Goal: Information Seeking & Learning: Learn about a topic

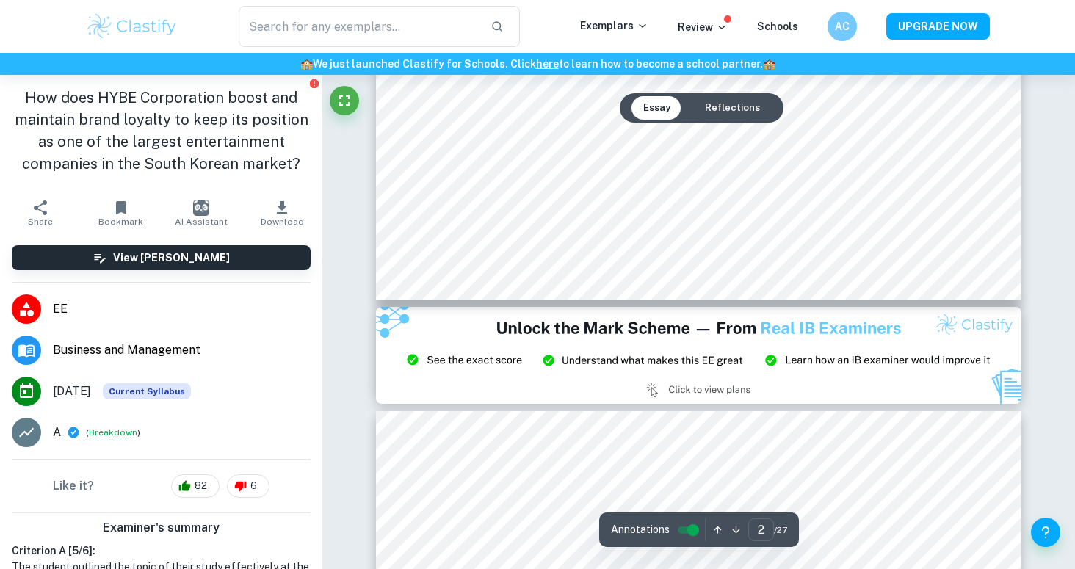
scroll to position [1733, 0]
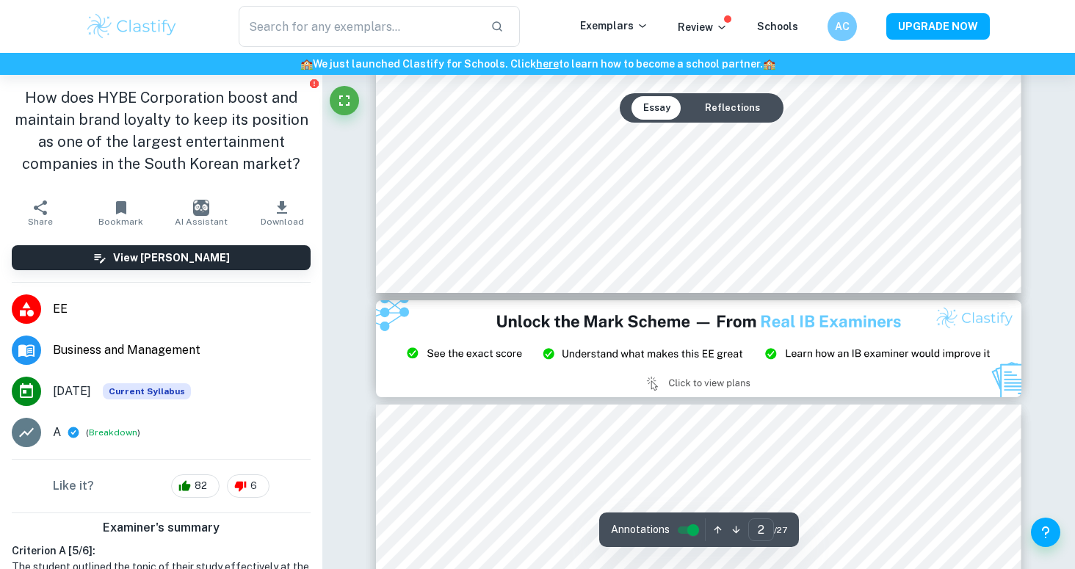
click at [755, 99] on button "Reflections" at bounding box center [732, 107] width 79 height 23
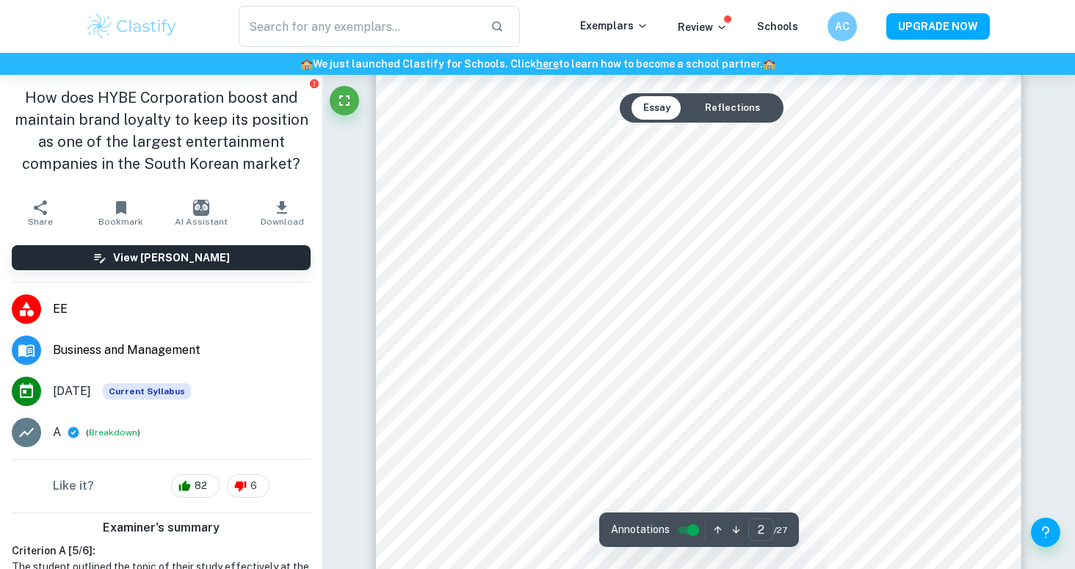
scroll to position [1310, 0]
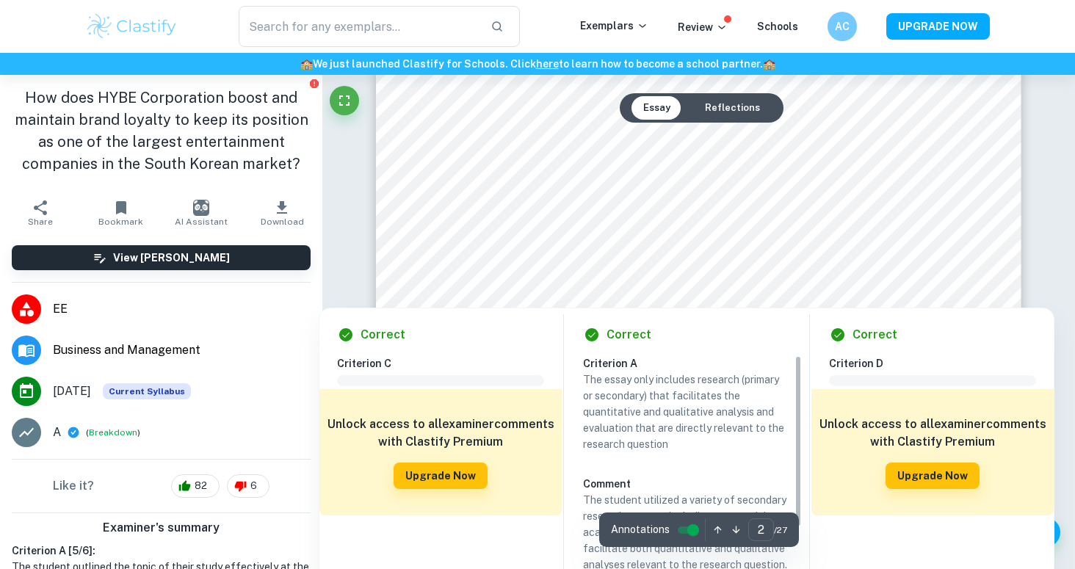
click at [744, 110] on button "Reflections" at bounding box center [732, 107] width 79 height 23
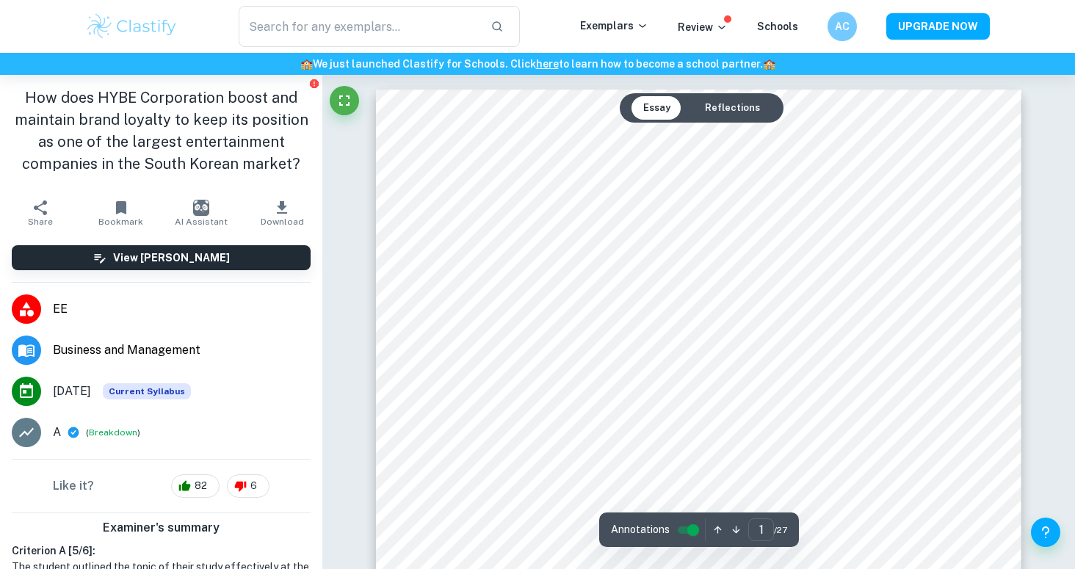
click at [741, 106] on button "Reflections" at bounding box center [732, 107] width 79 height 23
click at [742, 109] on button "Reflections" at bounding box center [732, 107] width 79 height 23
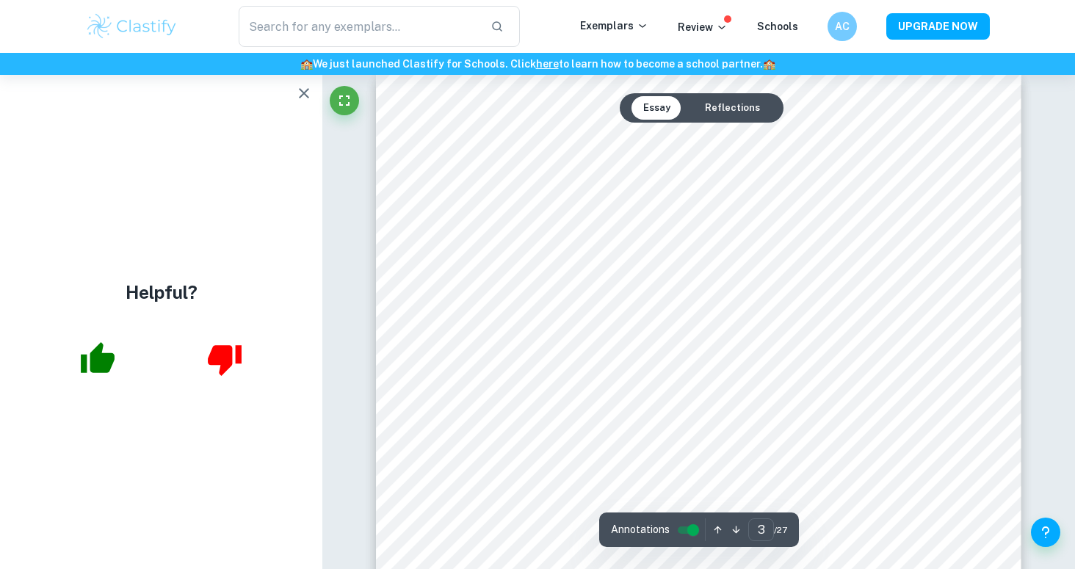
scroll to position [2063, 0]
click at [302, 90] on icon "button" at bounding box center [304, 93] width 18 height 18
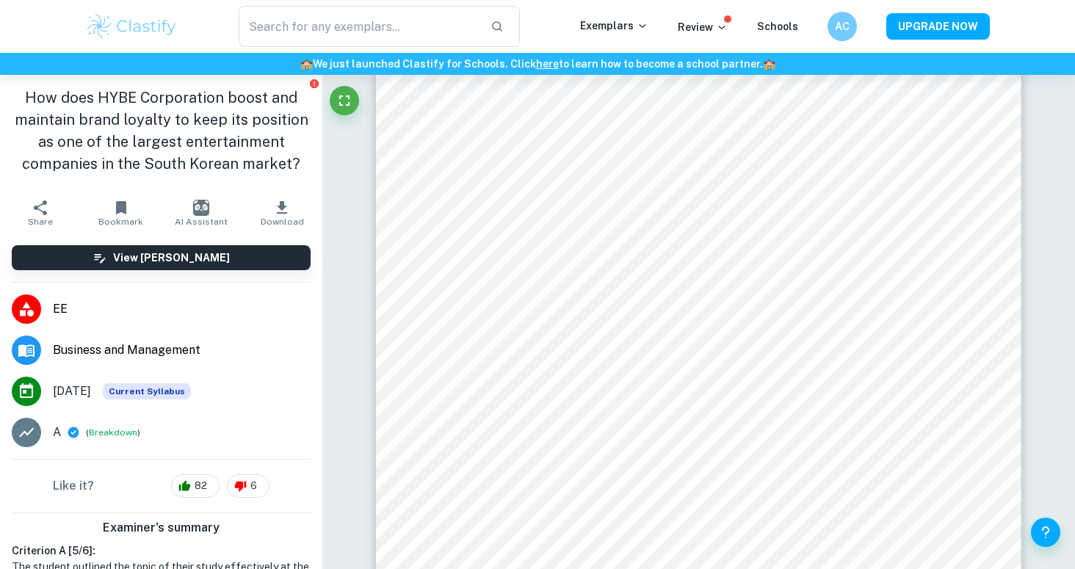
scroll to position [16428, 0]
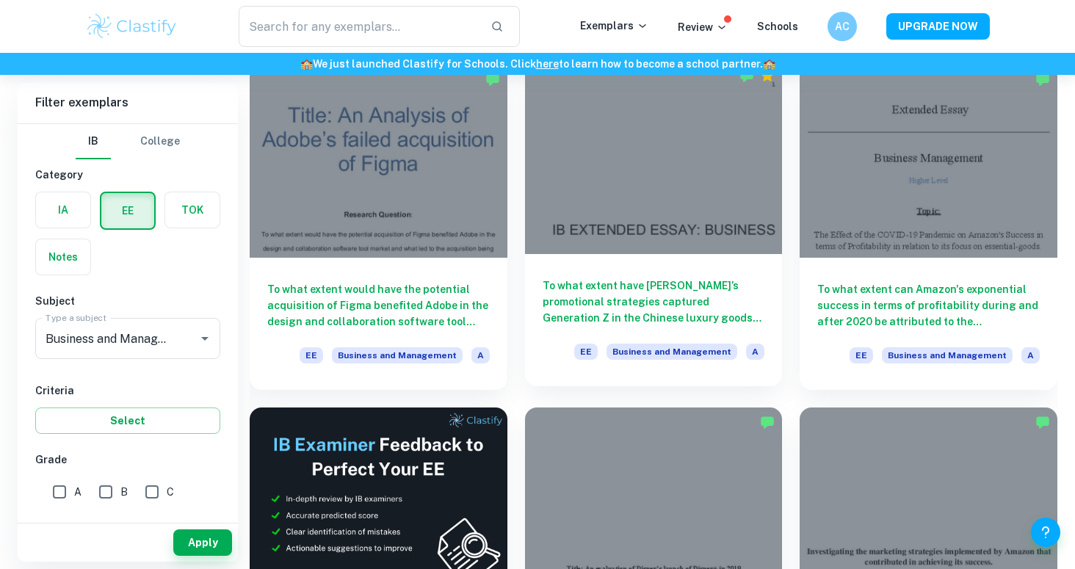
scroll to position [1864, 0]
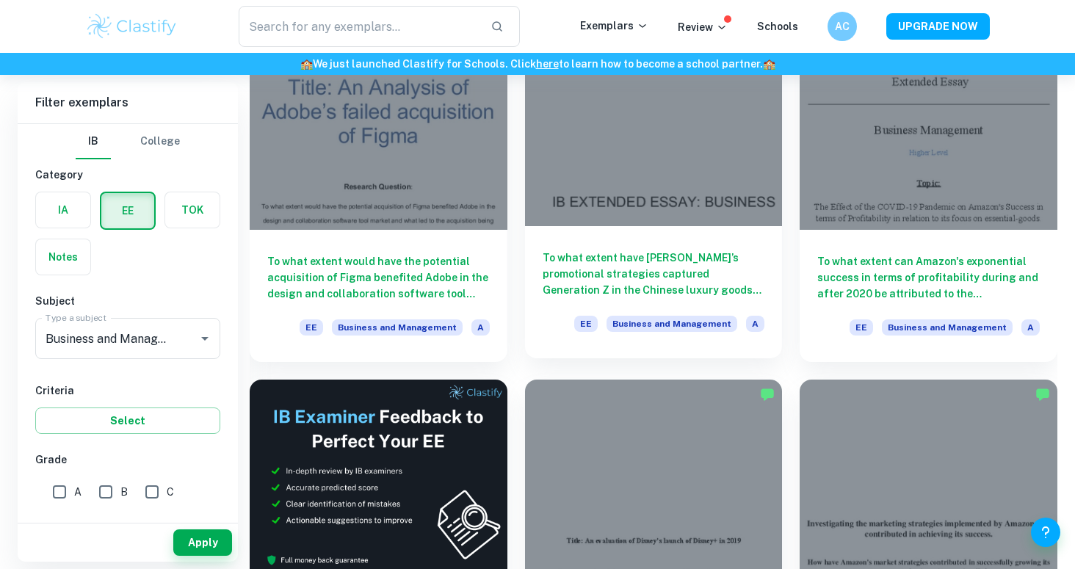
click at [661, 272] on h6 "To what extent have [PERSON_NAME]’s promotional strategies captured Generation …" at bounding box center [654, 274] width 222 height 48
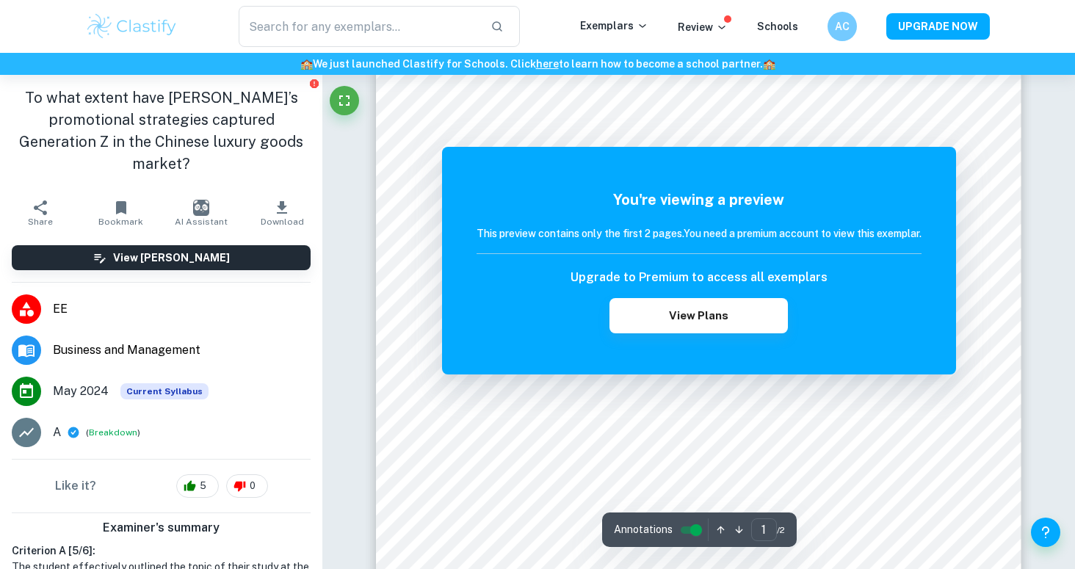
scroll to position [133, 0]
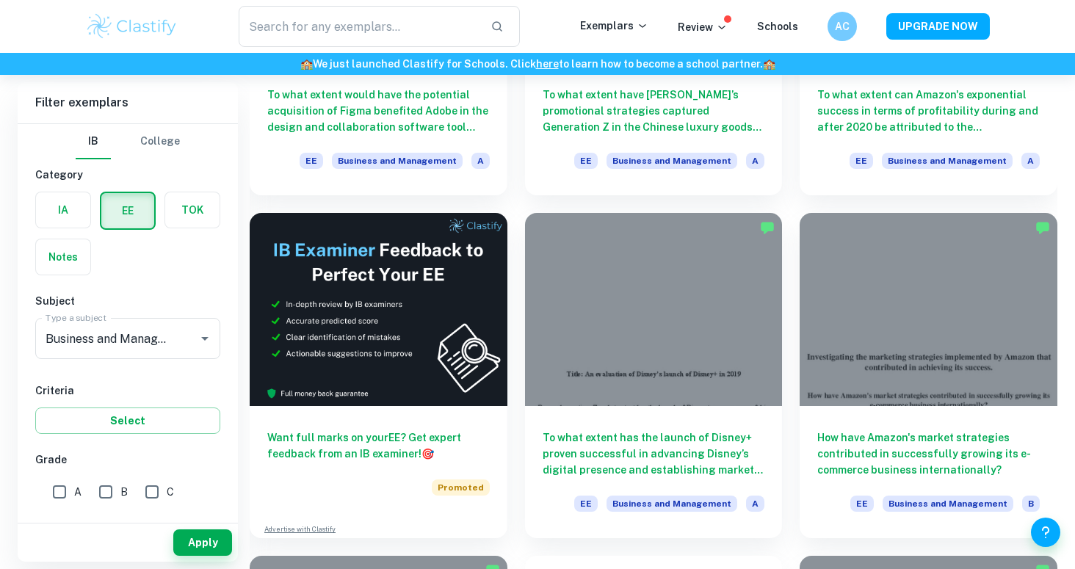
scroll to position [2159, 0]
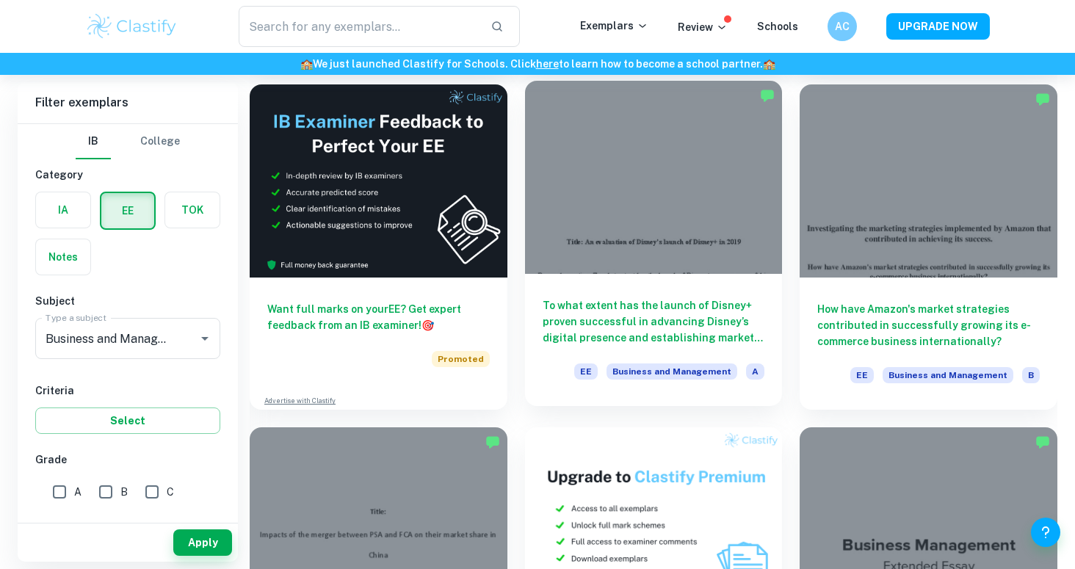
click at [689, 318] on h6 "To what extent has the launch of Disney+ proven successful in advancing Disney’…" at bounding box center [654, 321] width 222 height 48
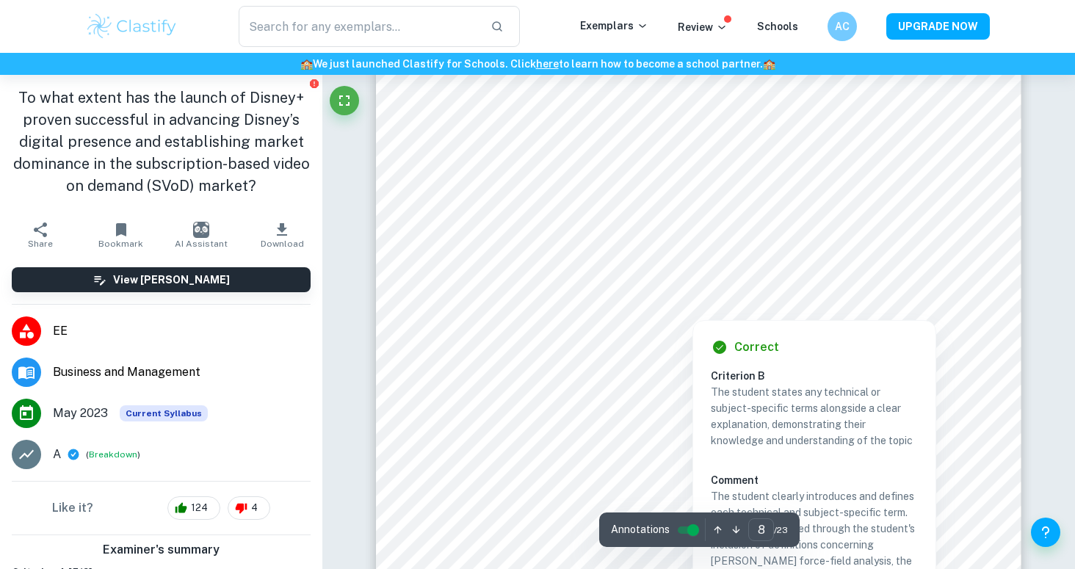
scroll to position [6916, 0]
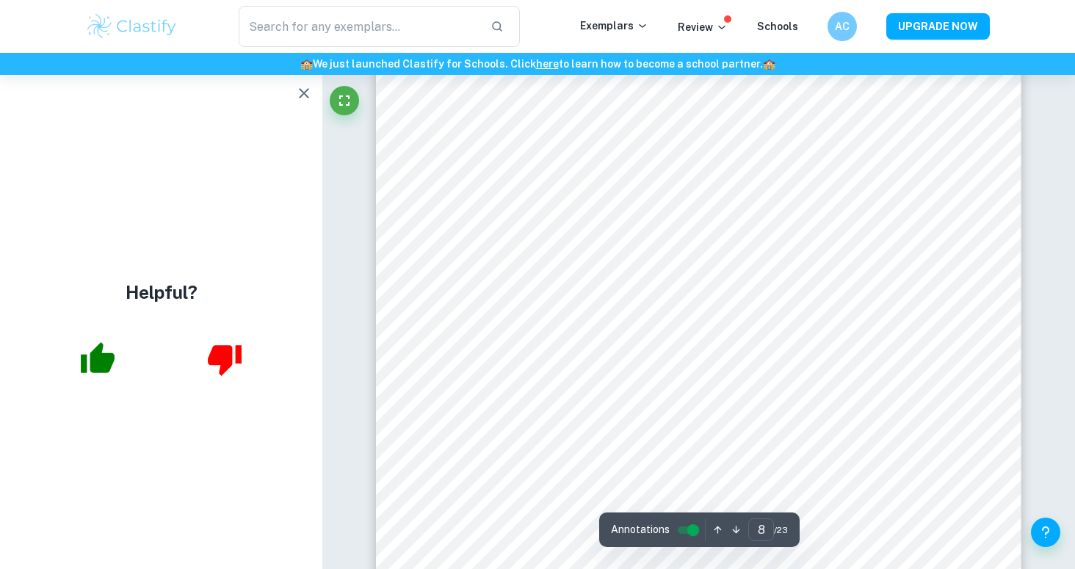
click at [303, 102] on button "button" at bounding box center [303, 93] width 29 height 29
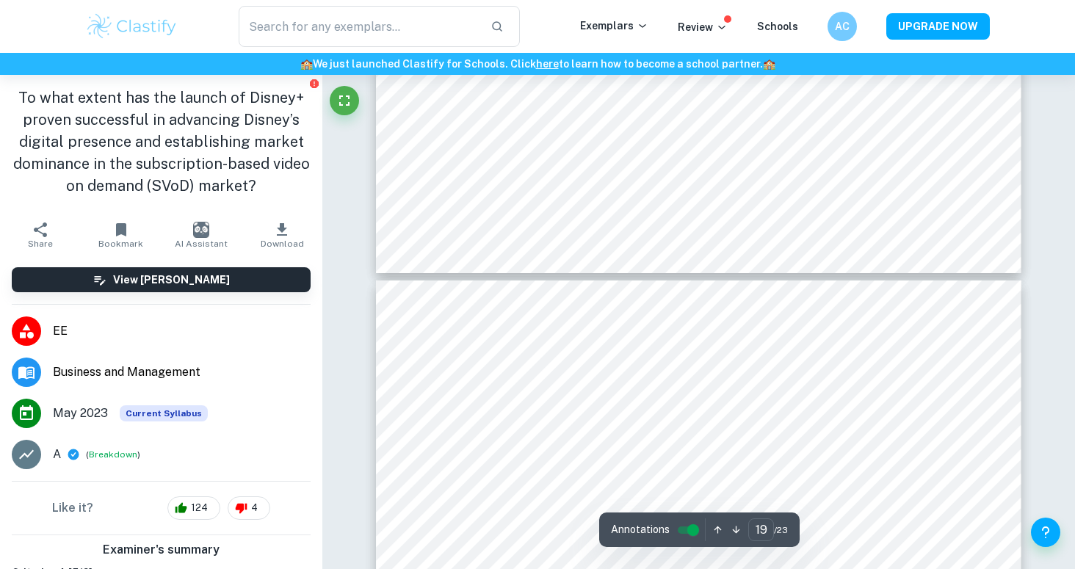
scroll to position [16849, 0]
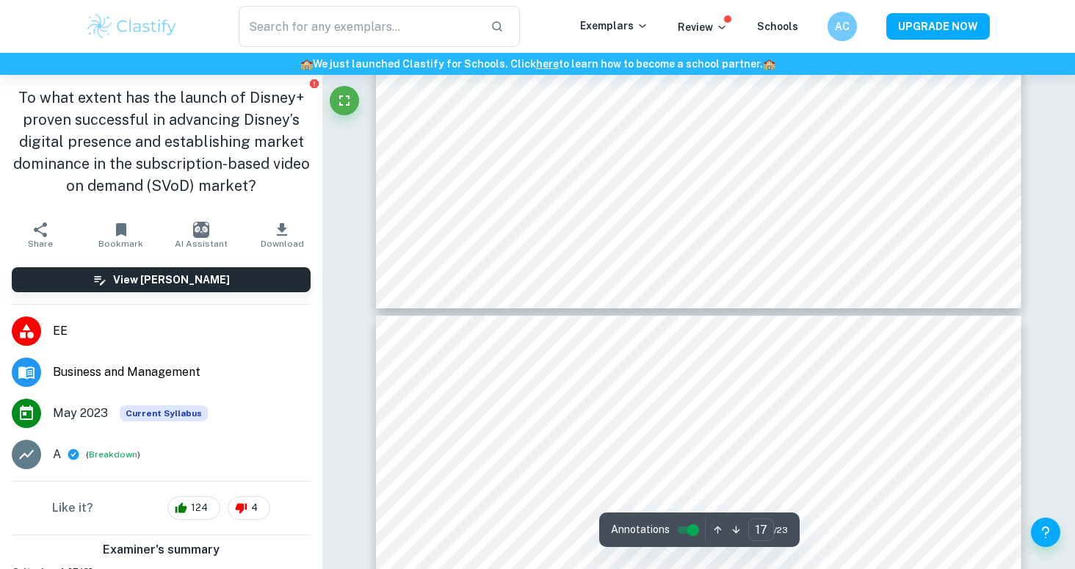
type input "16"
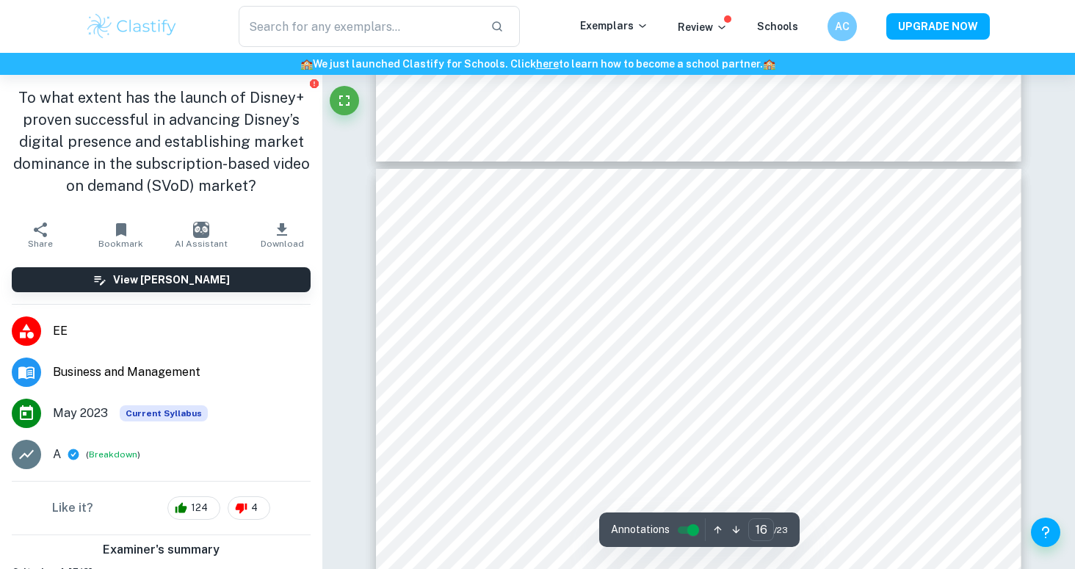
scroll to position [14115, 0]
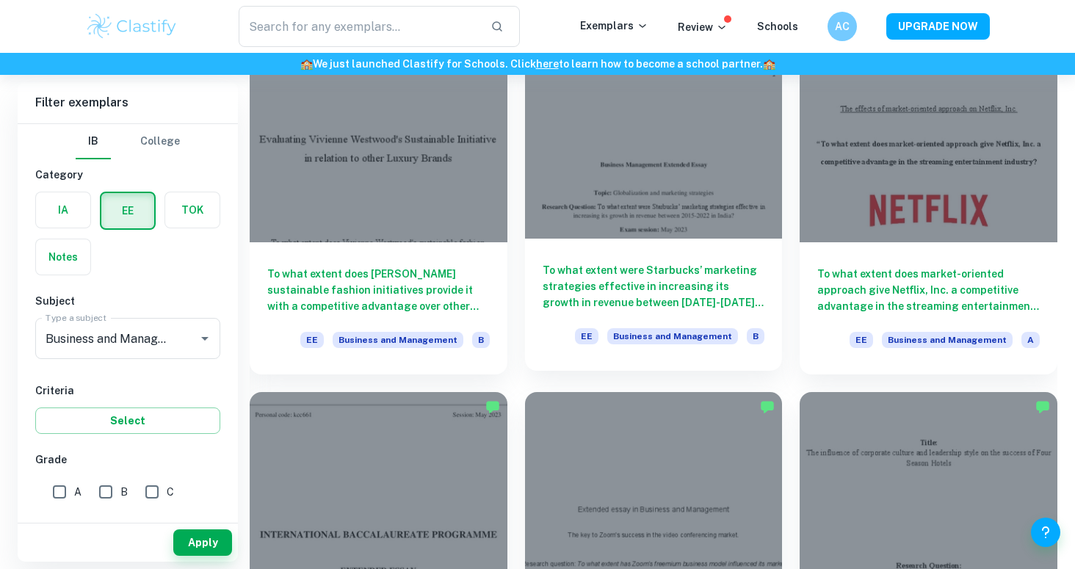
scroll to position [3255, 0]
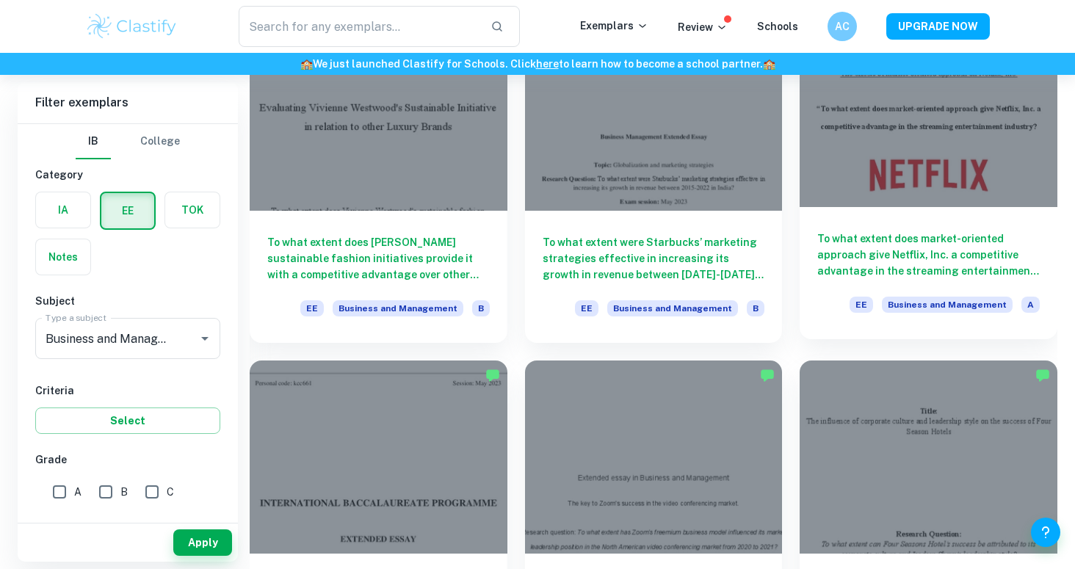
click at [888, 247] on h6 "To what extent does market-oriented approach give Netflix, Inc. a competitive a…" at bounding box center [928, 255] width 222 height 48
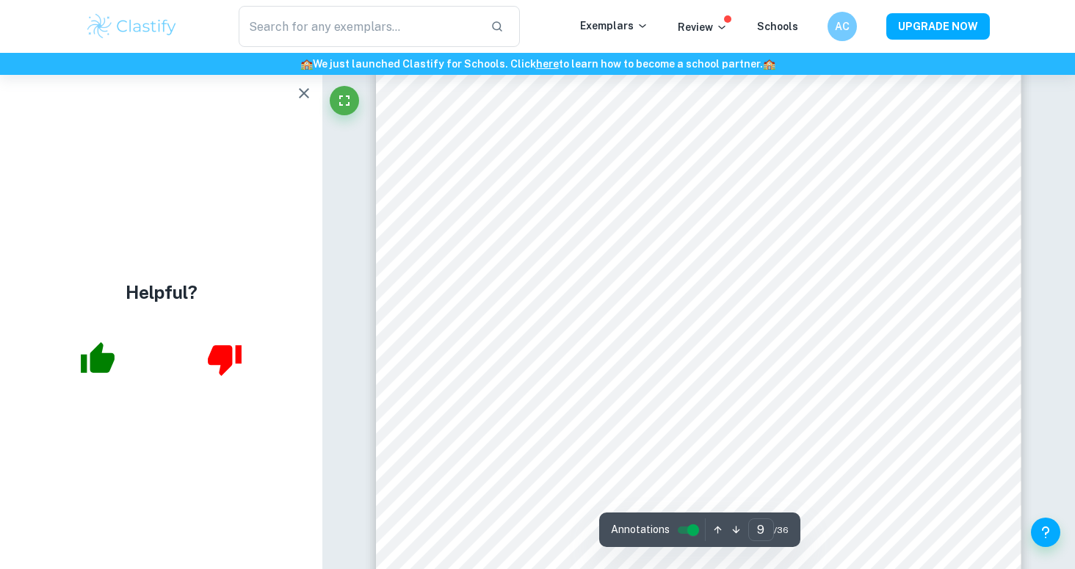
scroll to position [7210, 0]
click at [308, 93] on icon "button" at bounding box center [304, 93] width 18 height 18
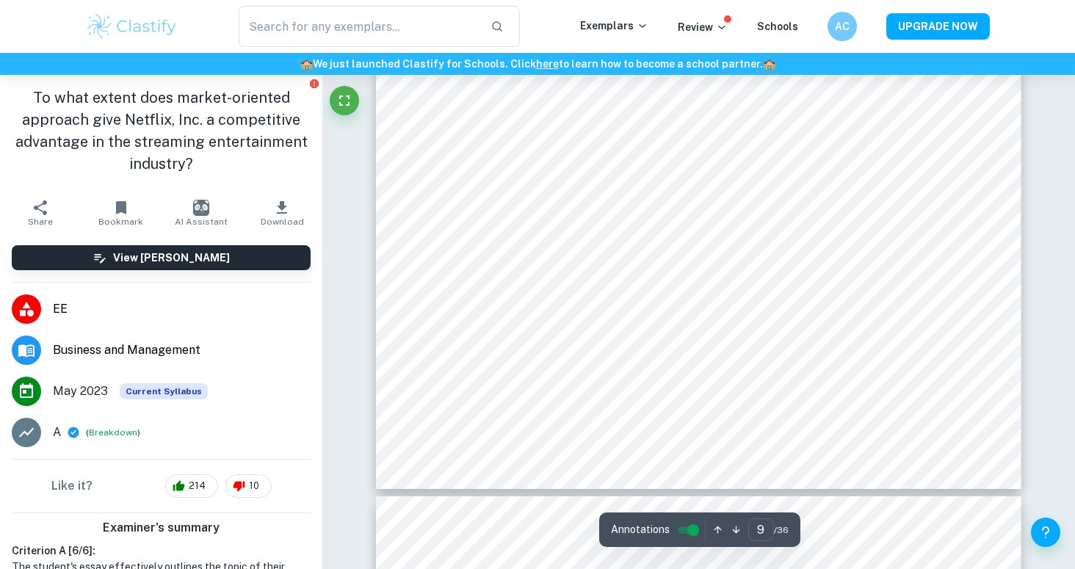
scroll to position [7447, 0]
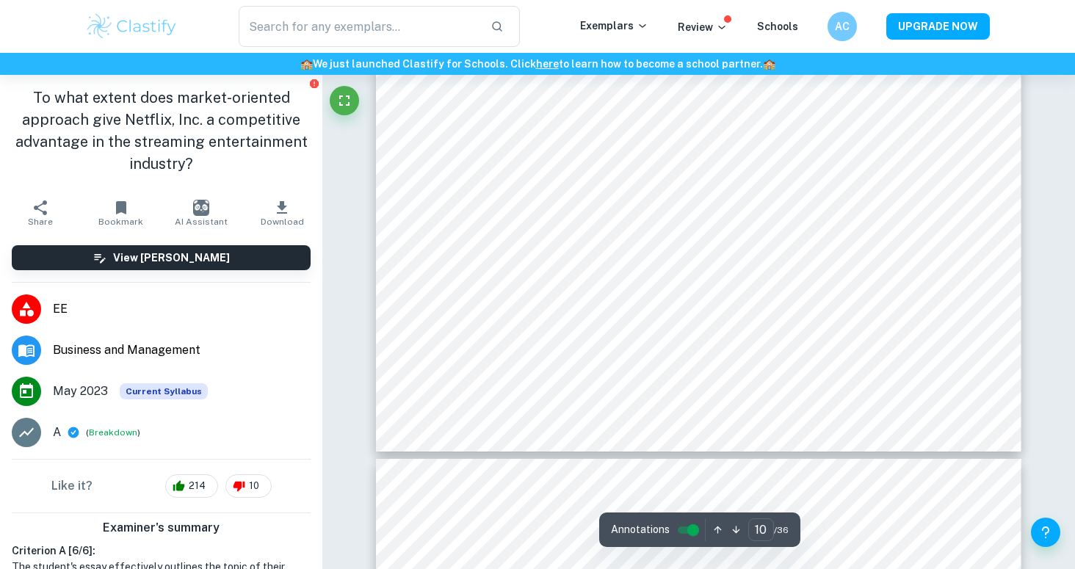
type input "11"
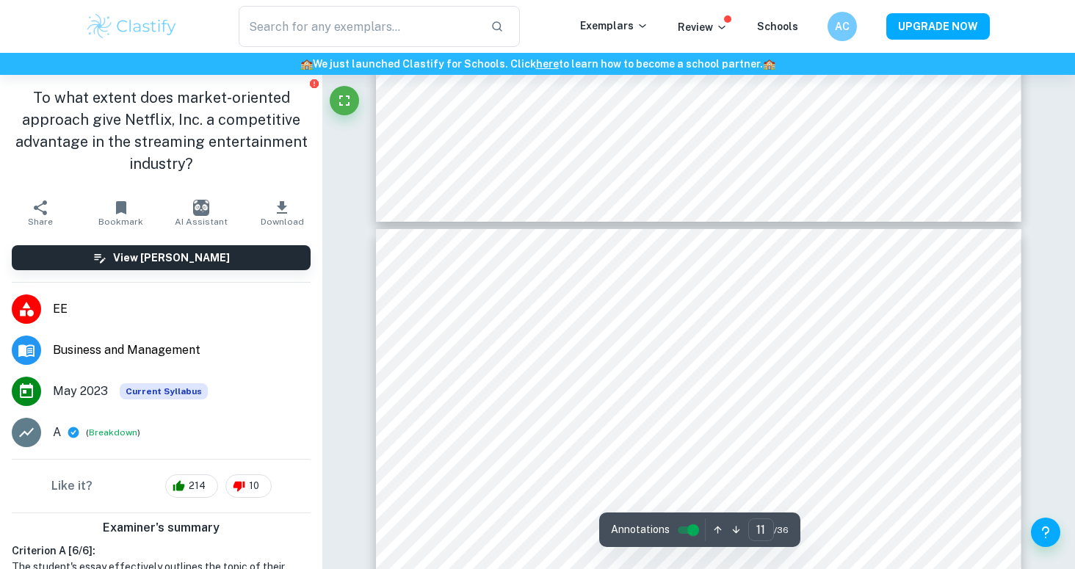
scroll to position [8884, 0]
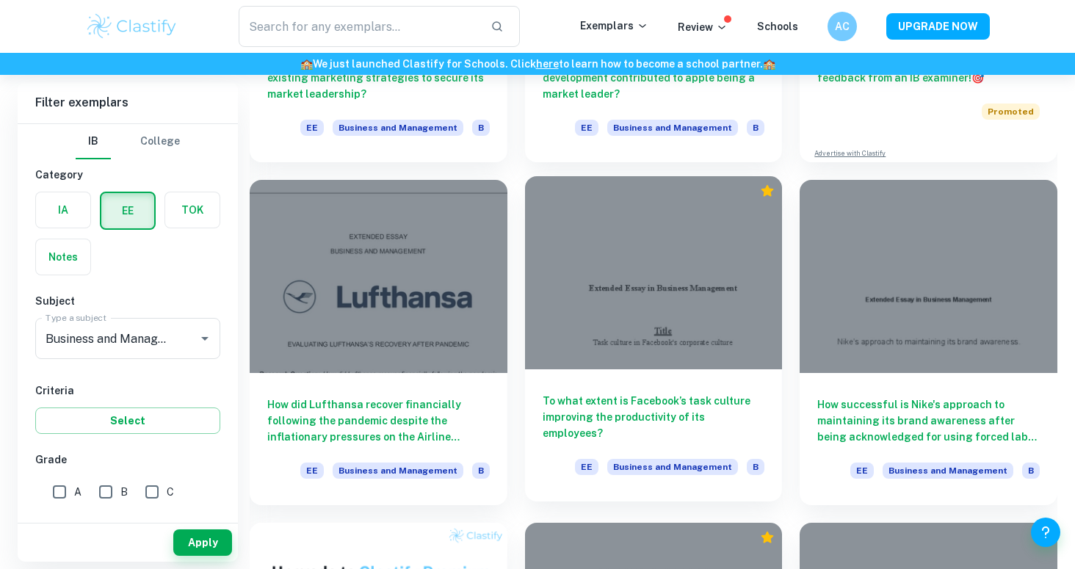
scroll to position [5833, 0]
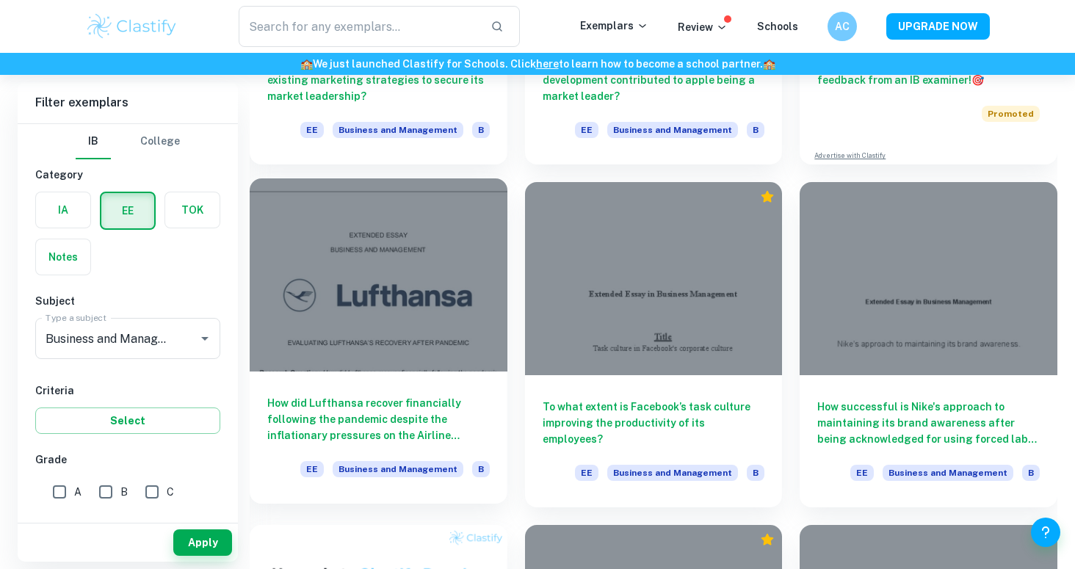
click at [372, 478] on div "EE Business and Management B" at bounding box center [394, 473] width 189 height 25
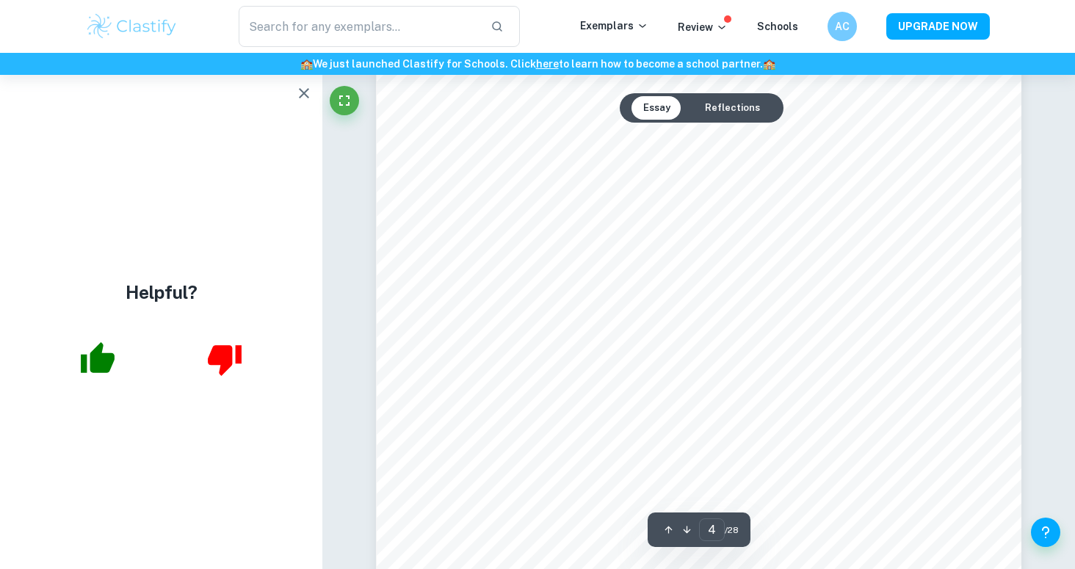
scroll to position [3031, 0]
click at [303, 87] on icon "button" at bounding box center [304, 93] width 18 height 18
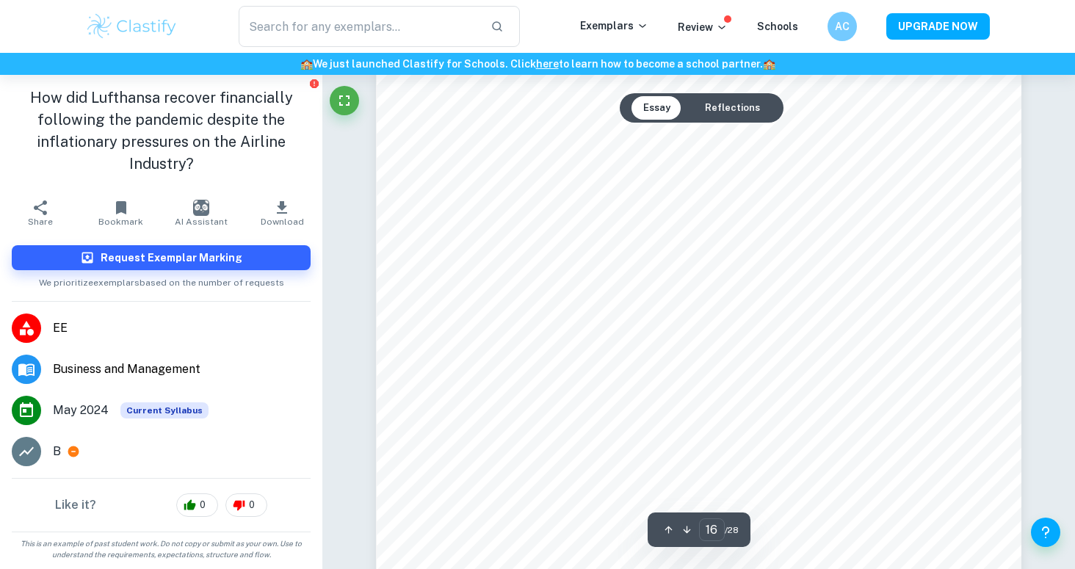
scroll to position [14631, 0]
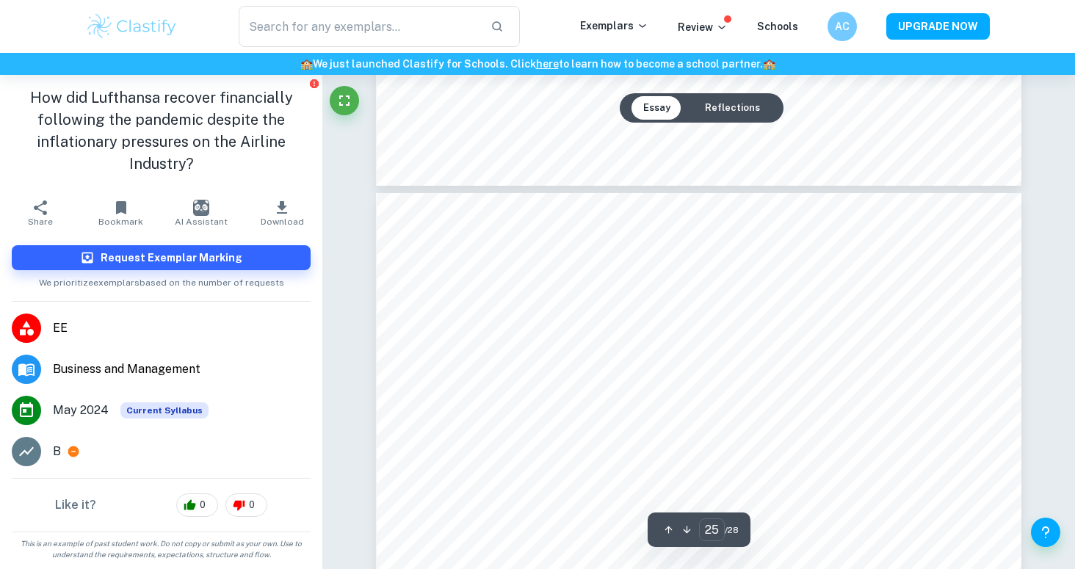
type input "24"
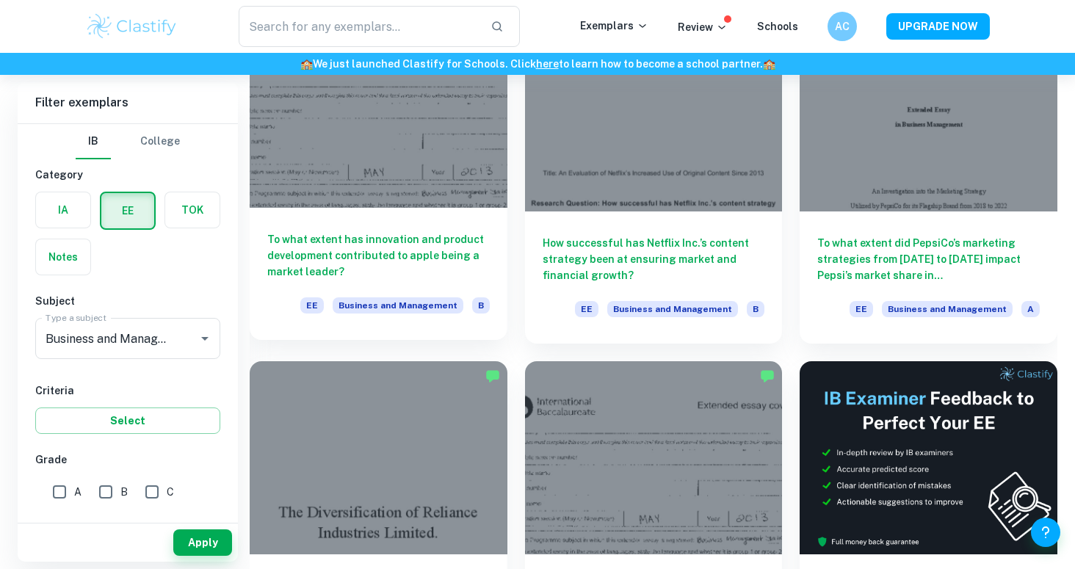
scroll to position [5310, 0]
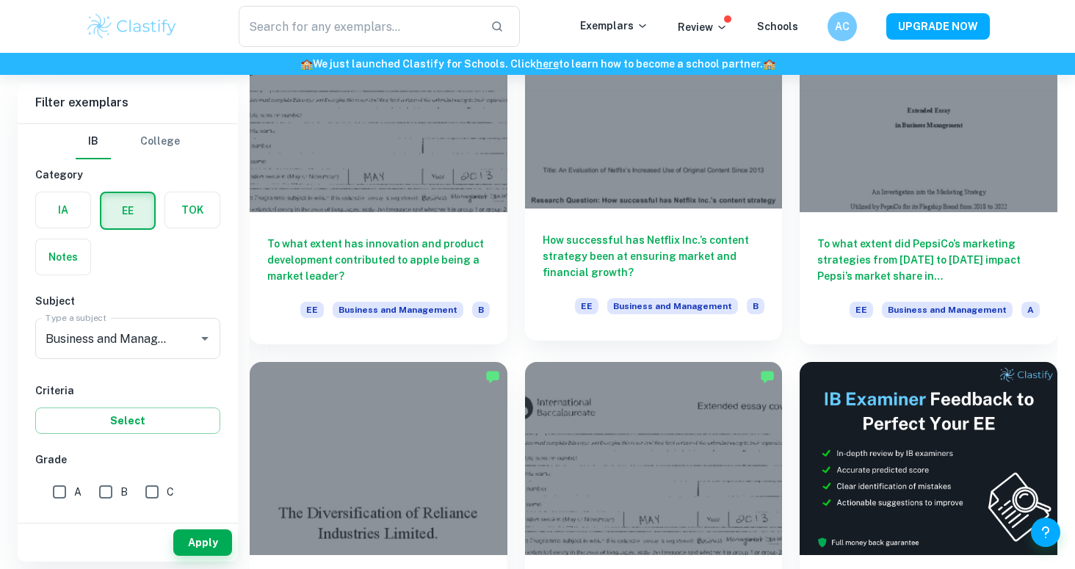
click at [609, 246] on h6 "How successful has Netflix Inc.’s content strategy been at ensuring market and …" at bounding box center [654, 256] width 222 height 48
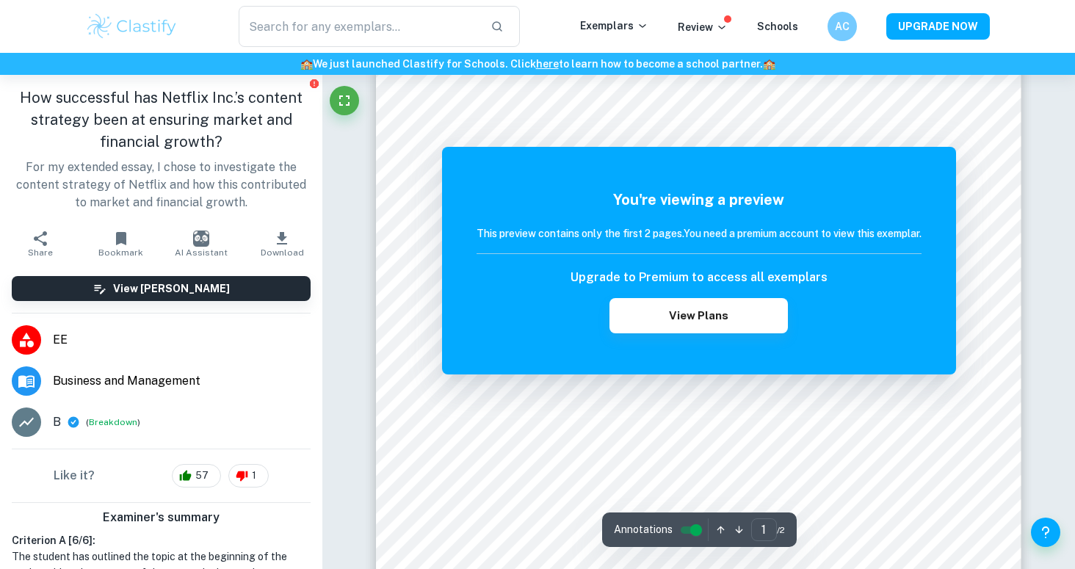
scroll to position [95, 0]
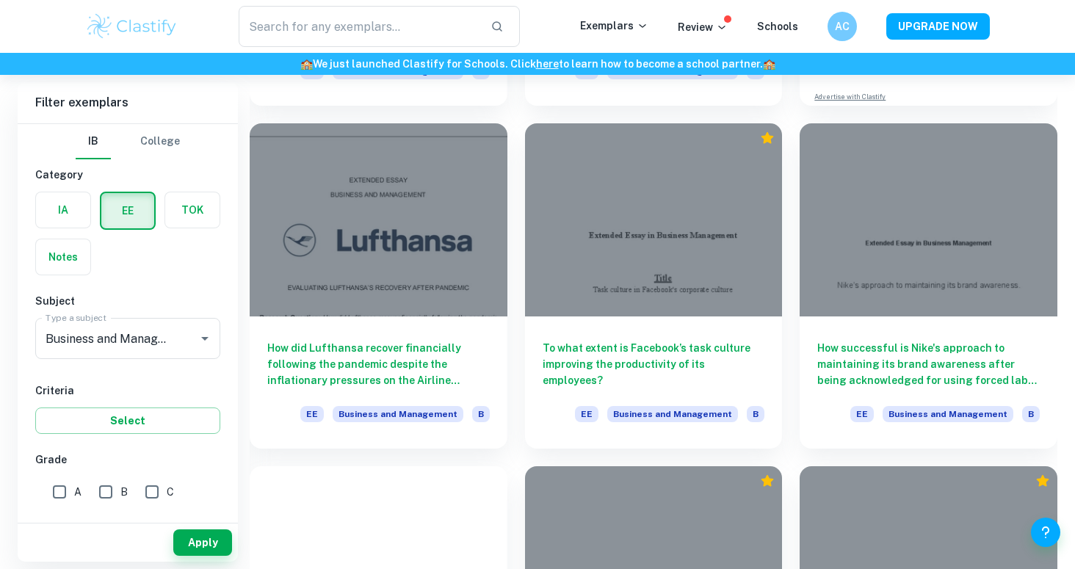
scroll to position [6016, 0]
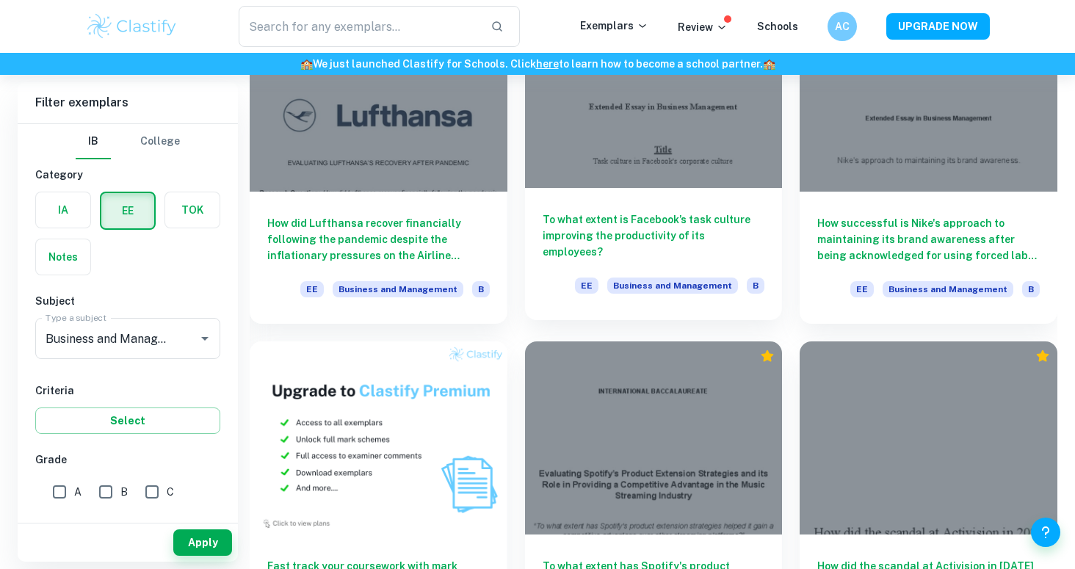
click at [721, 249] on h6 "To what extent is Facebook’s task culture improving the productivity of its emp…" at bounding box center [654, 235] width 222 height 48
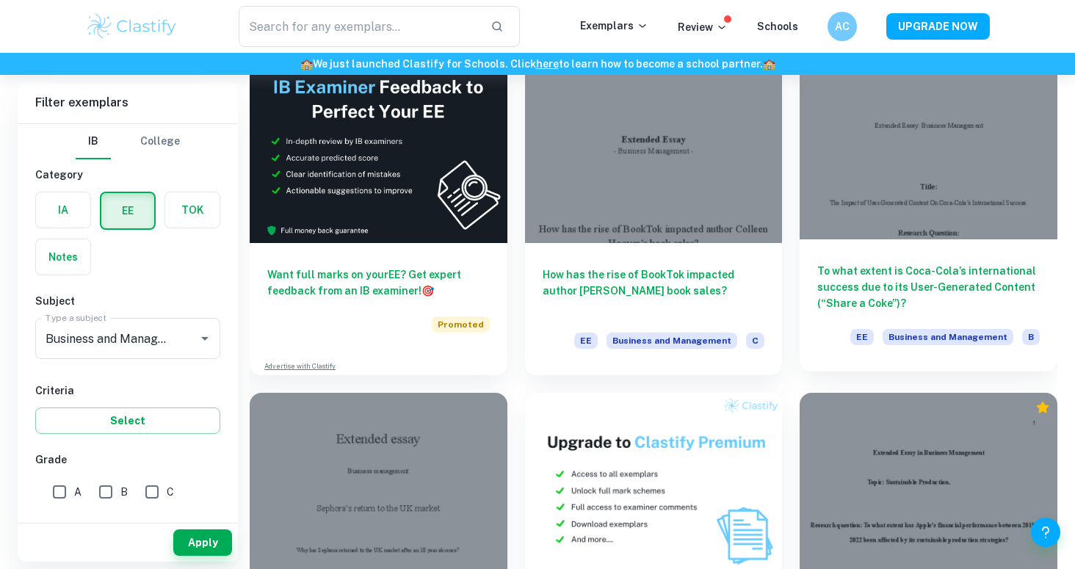
scroll to position [7682, 0]
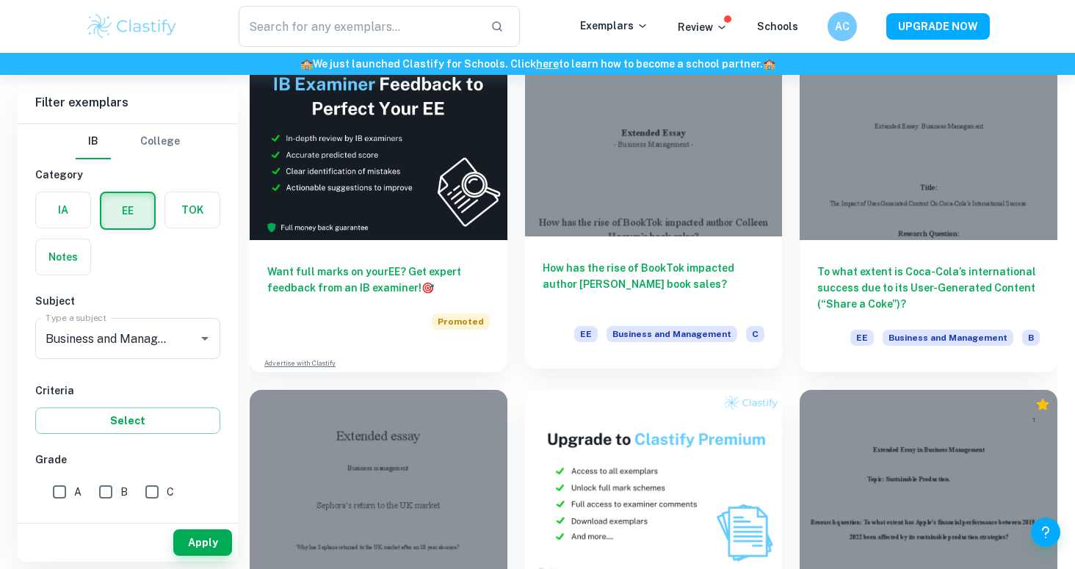
click at [697, 280] on h6 "How has the rise of BookTok impacted author [PERSON_NAME] book sales?" at bounding box center [654, 284] width 222 height 48
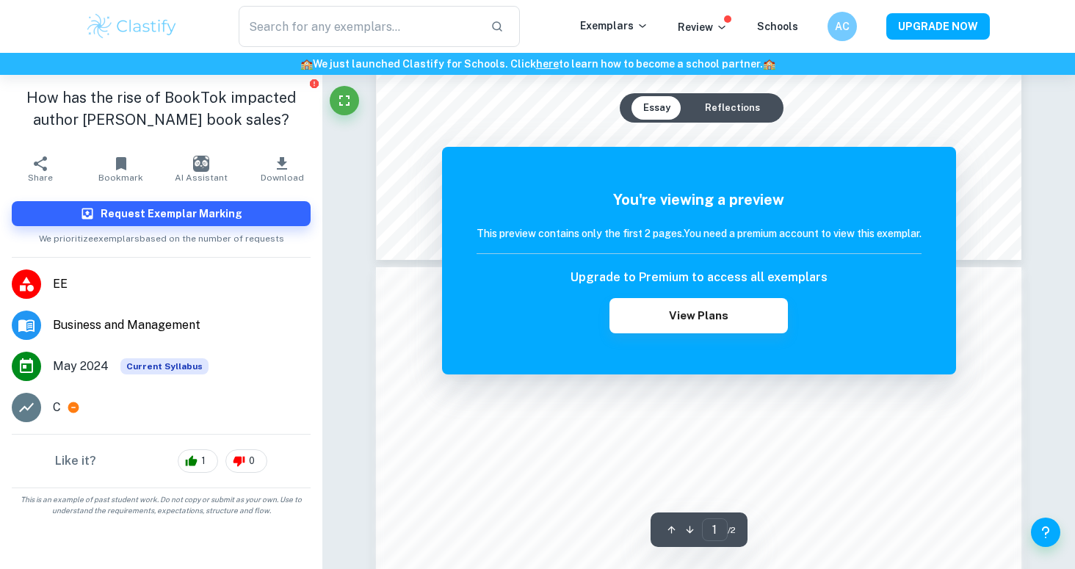
scroll to position [664, 0]
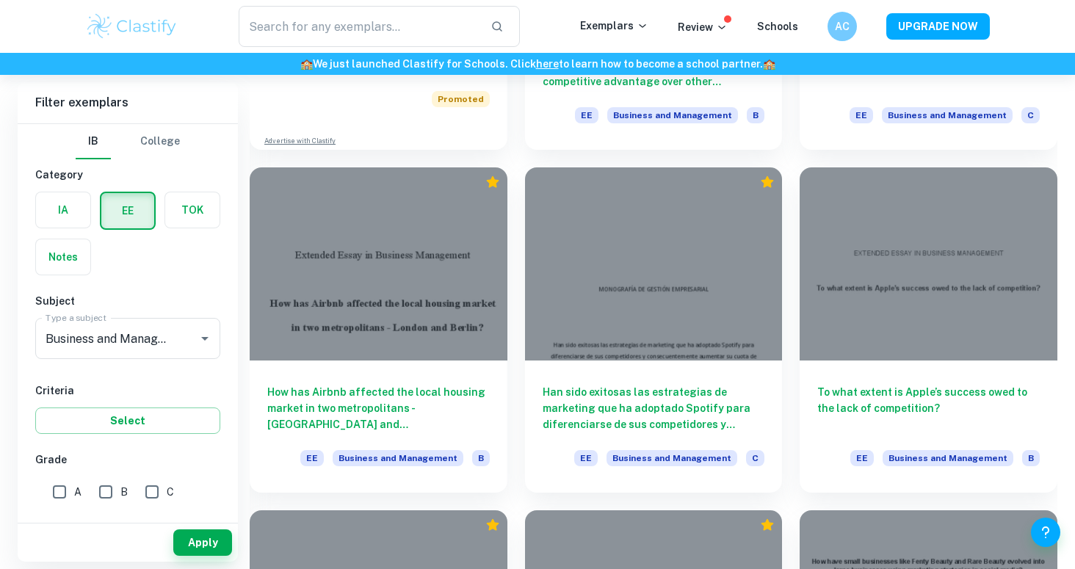
scroll to position [6674, 0]
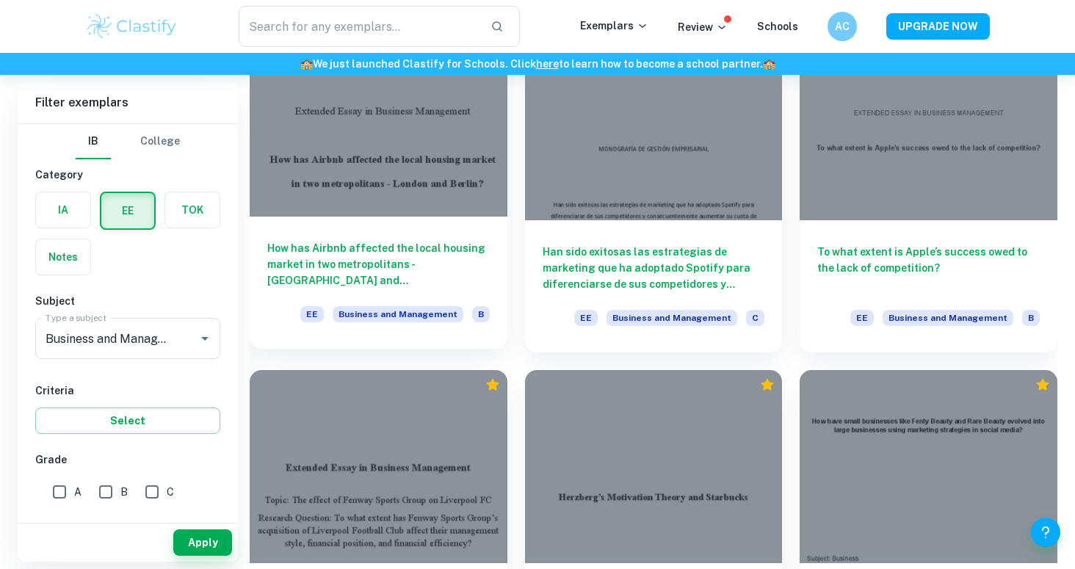
click at [453, 291] on div "How has Airbnb affected the local housing market in two metropolitans - [GEOGRA…" at bounding box center [379, 283] width 258 height 132
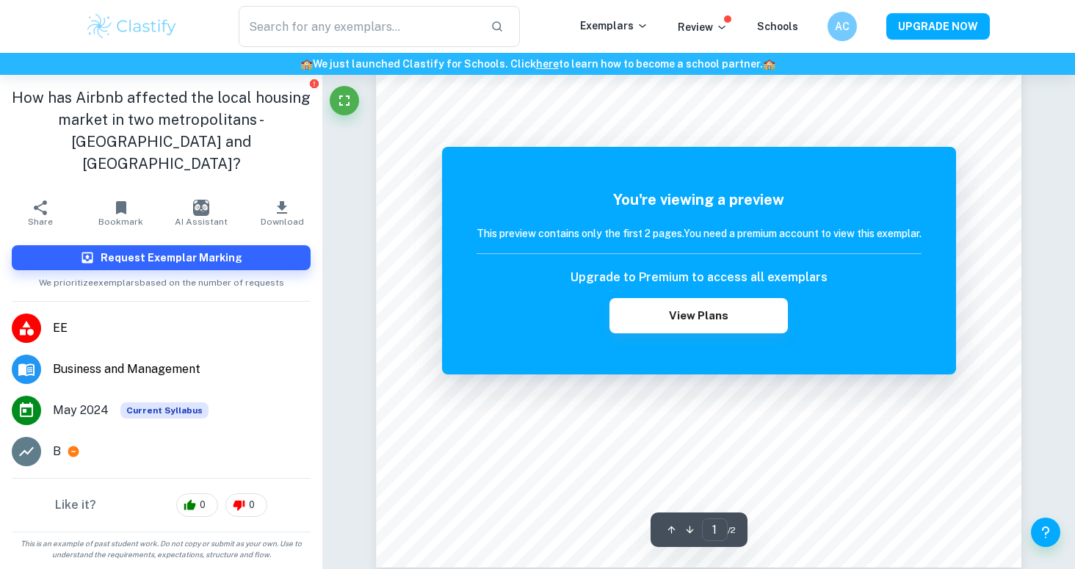
scroll to position [556, 0]
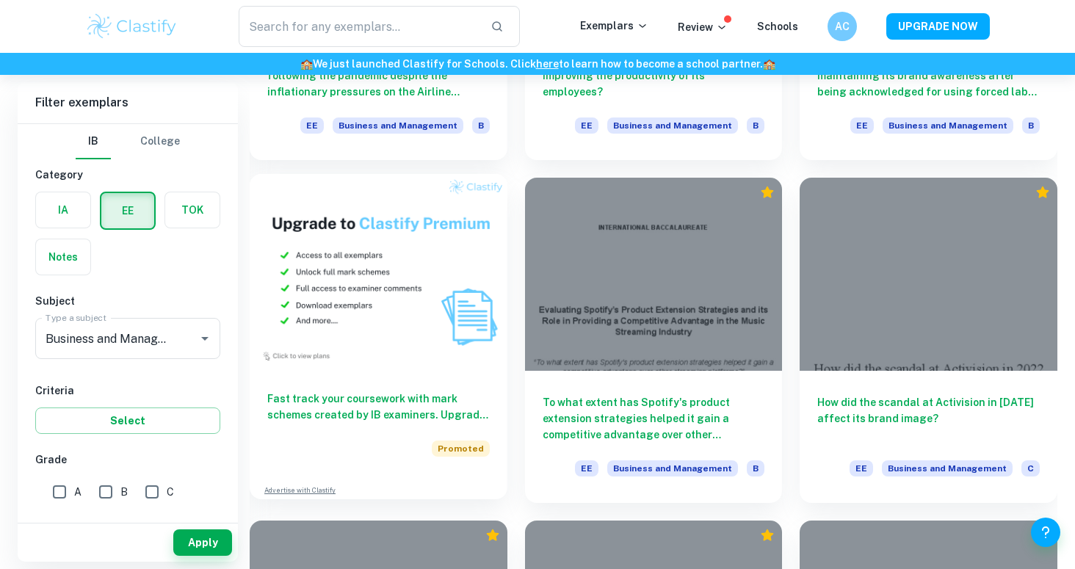
scroll to position [6403, 0]
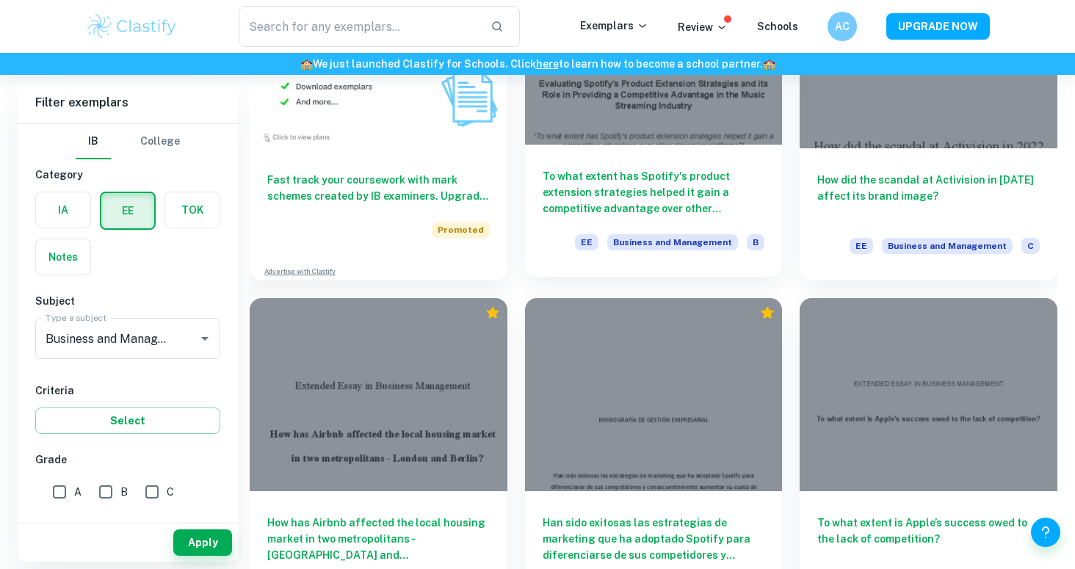
click at [653, 202] on h6 "To what extent has Spotify's product extension strategies helped it gain a comp…" at bounding box center [654, 192] width 222 height 48
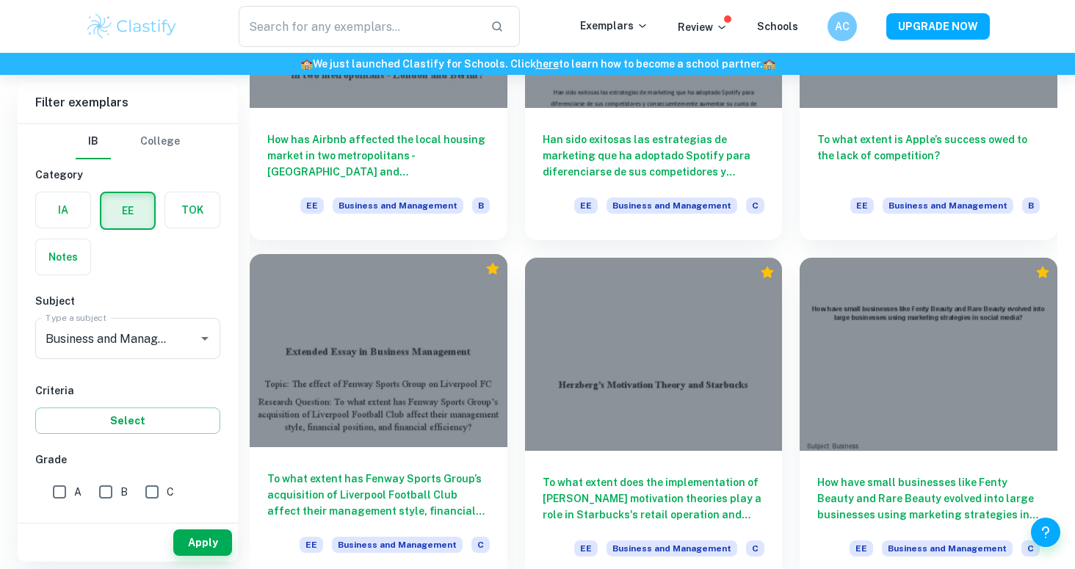
scroll to position [6784, 0]
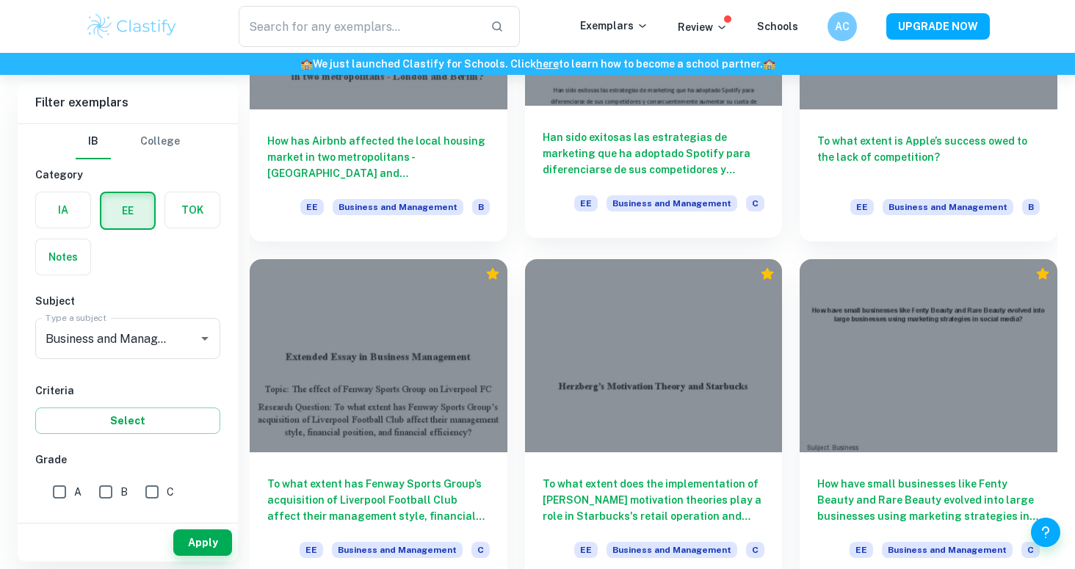
click at [643, 165] on h6 "Han sido exitosas las estrategias de marketing que ha adoptado Spotify para dif…" at bounding box center [654, 153] width 222 height 48
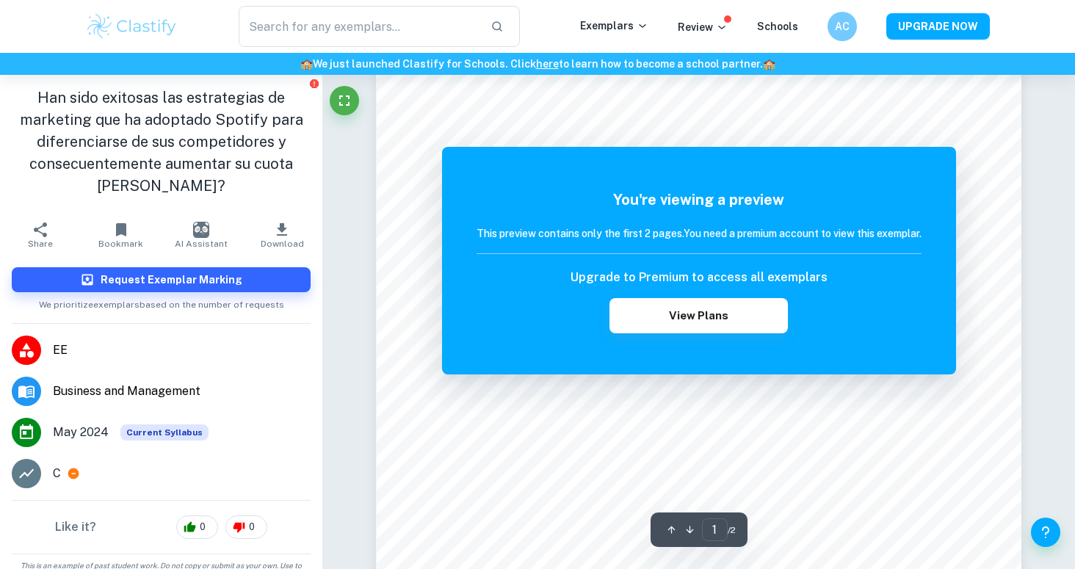
scroll to position [65, 0]
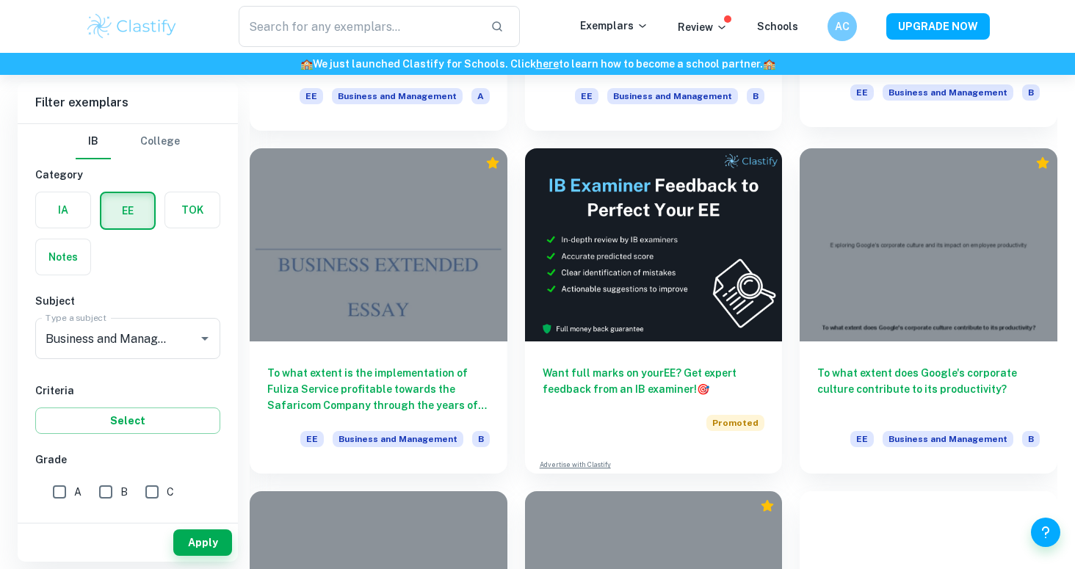
scroll to position [9350, 0]
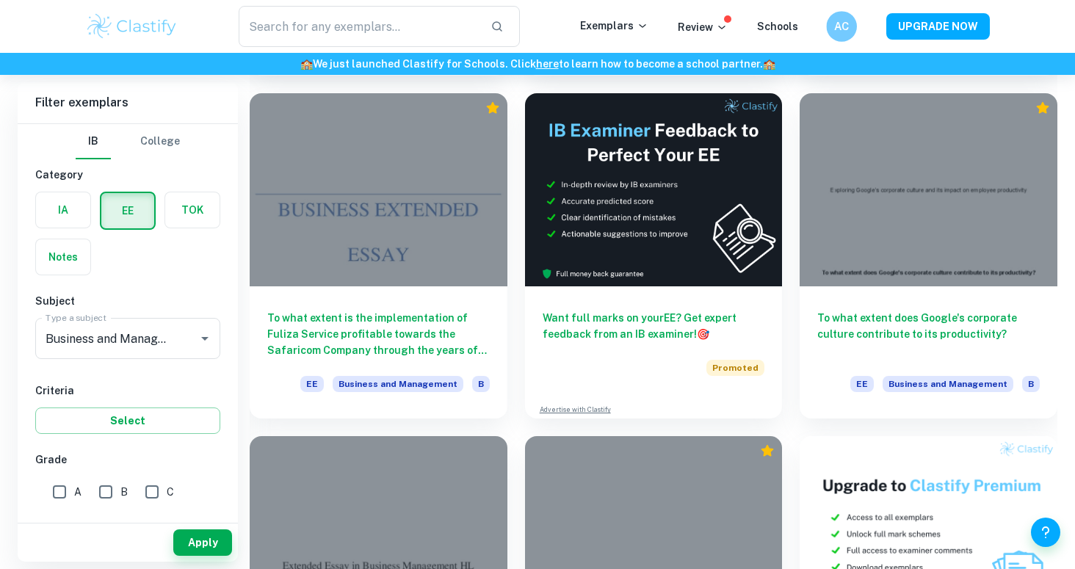
click at [847, 21] on h6 "AC" at bounding box center [842, 26] width 18 height 17
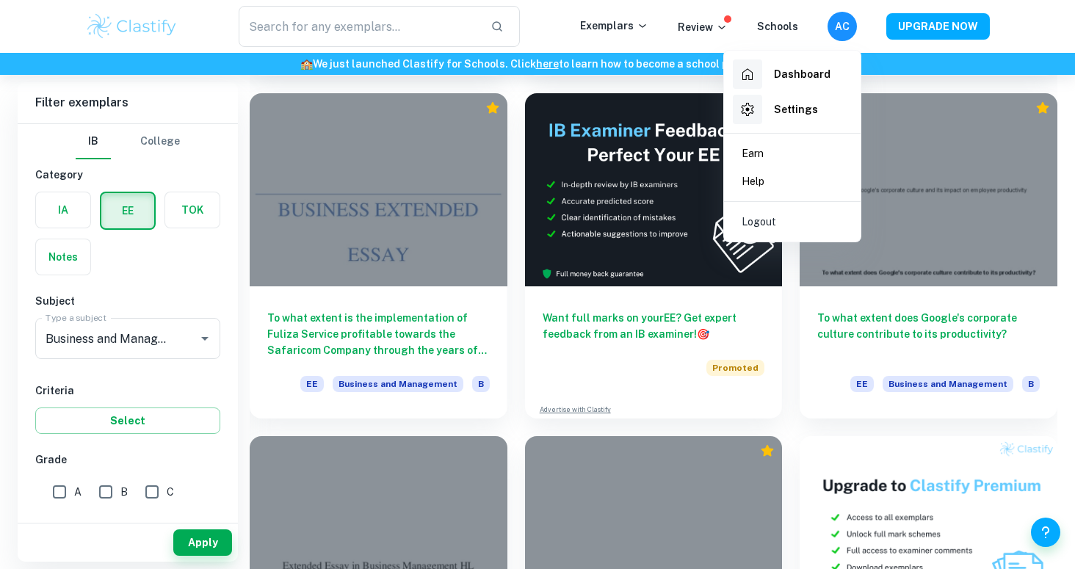
click at [800, 104] on h6 "Settings" at bounding box center [796, 109] width 44 height 16
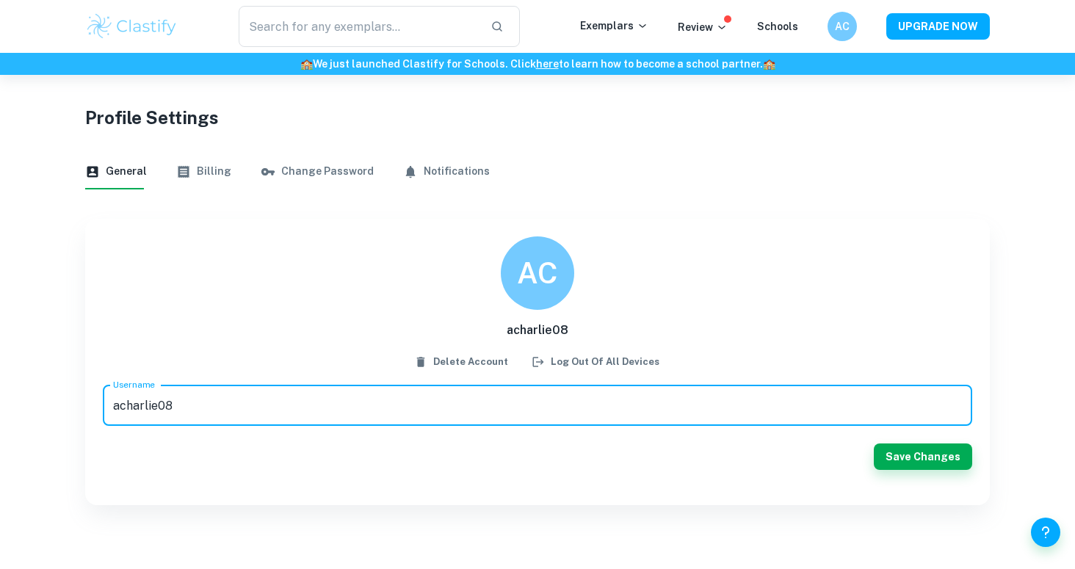
click at [535, 280] on h6 "AC" at bounding box center [537, 273] width 41 height 46
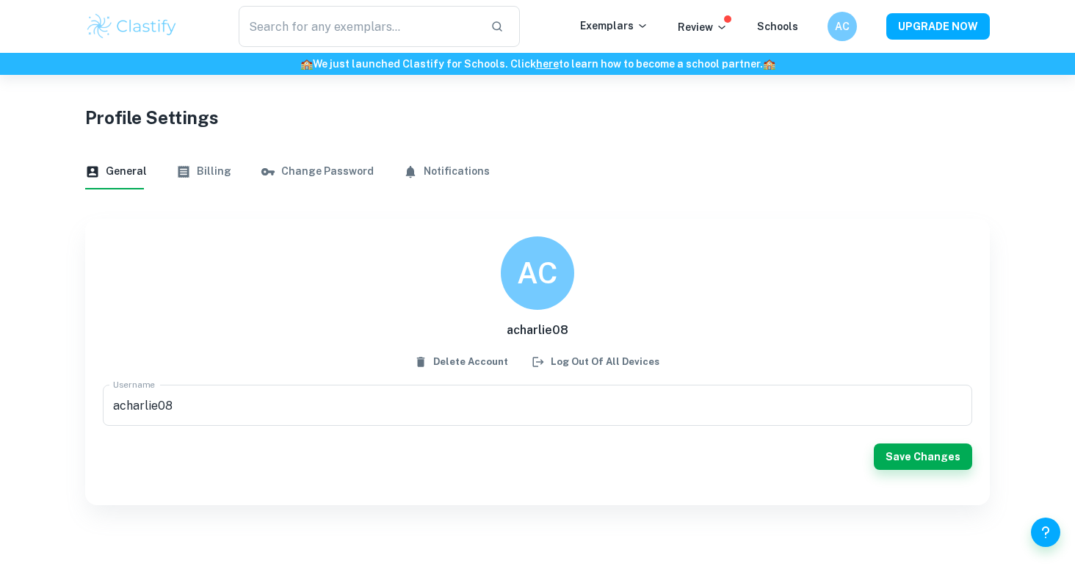
click at [226, 178] on div "General Billing Change Password Notifications" at bounding box center [537, 171] width 904 height 35
click at [210, 172] on button "Billing" at bounding box center [203, 171] width 55 height 35
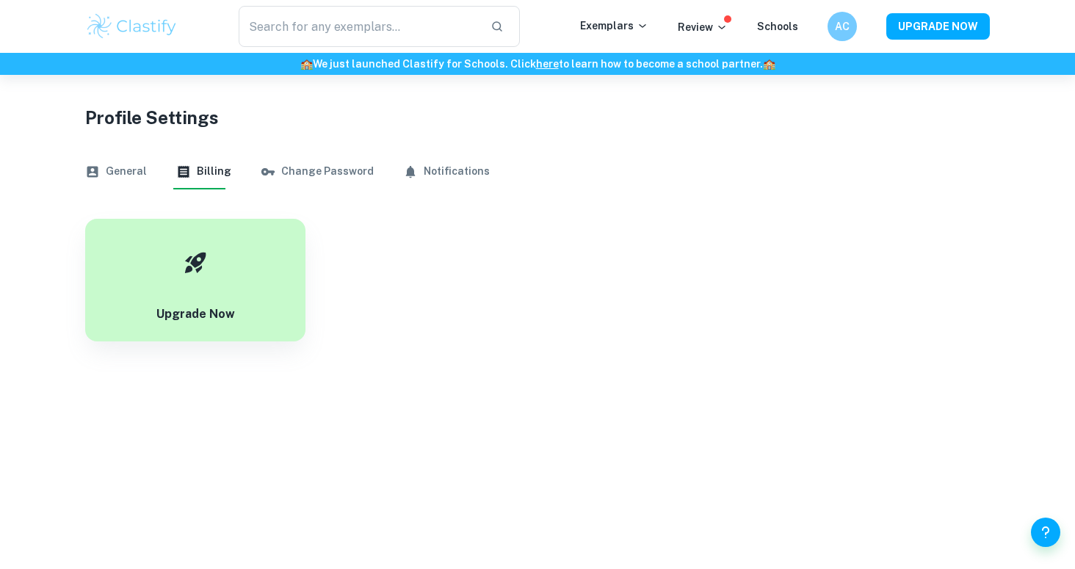
click at [304, 164] on button "Change Password" at bounding box center [317, 171] width 113 height 35
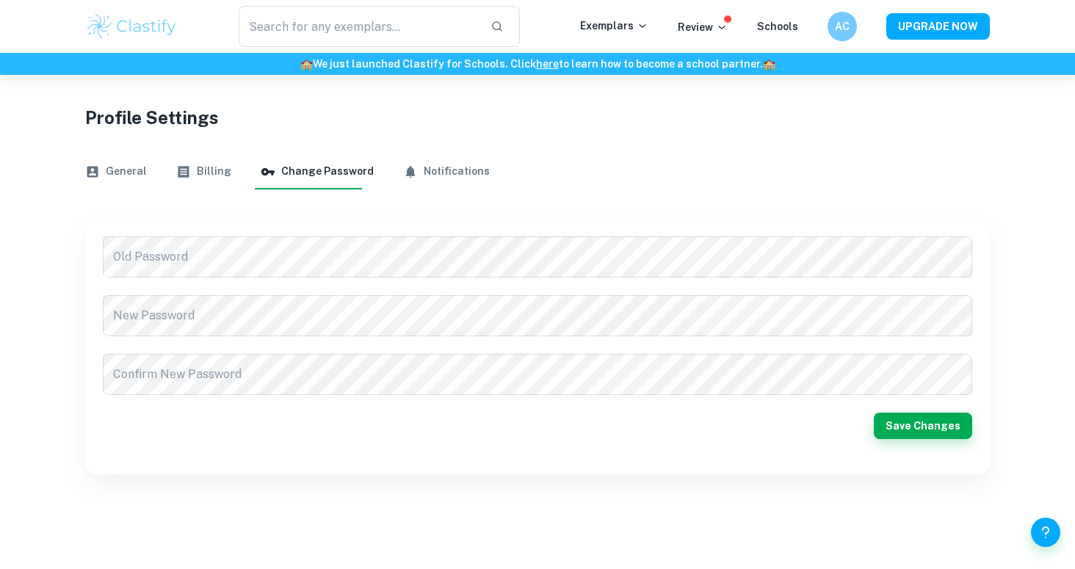
click at [390, 172] on div "General Billing Change Password Notifications" at bounding box center [537, 171] width 904 height 35
click at [416, 166] on button "Notifications" at bounding box center [446, 171] width 87 height 35
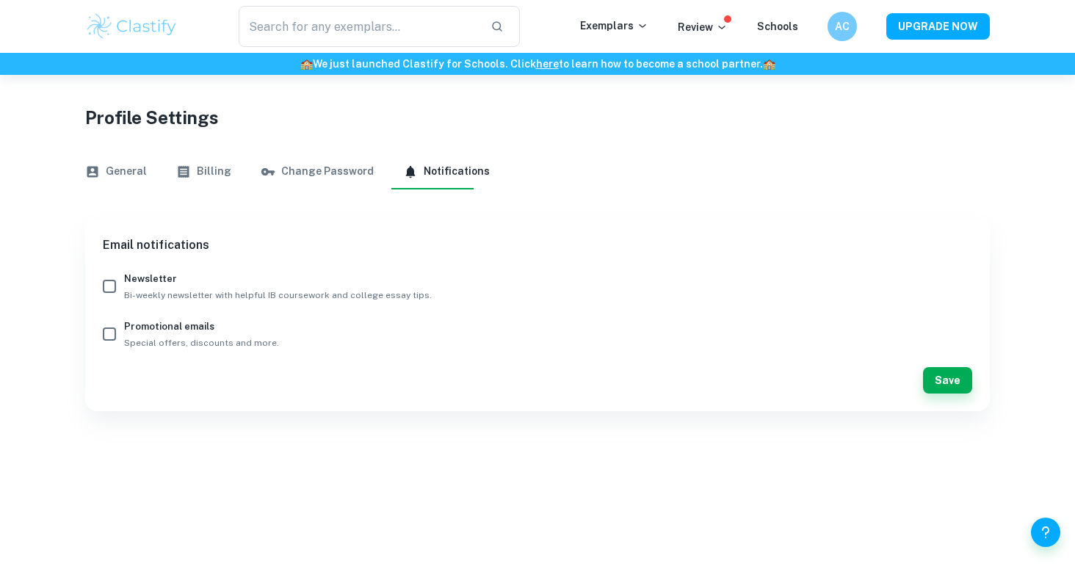
scroll to position [1, 0]
